Goal: Browse casually

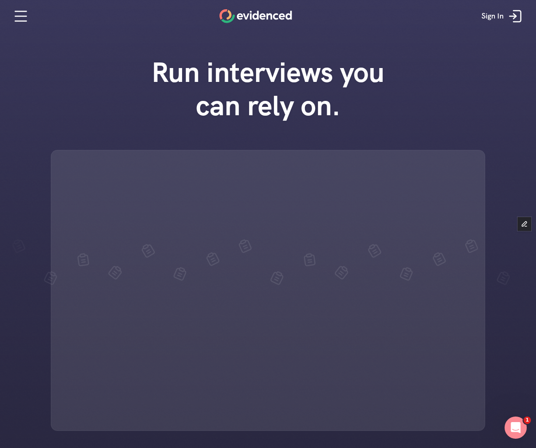
click at [439, 55] on div "Run interviews you can rely on." at bounding box center [268, 238] width 536 height 384
